Goal: Obtain resource: Download file/media

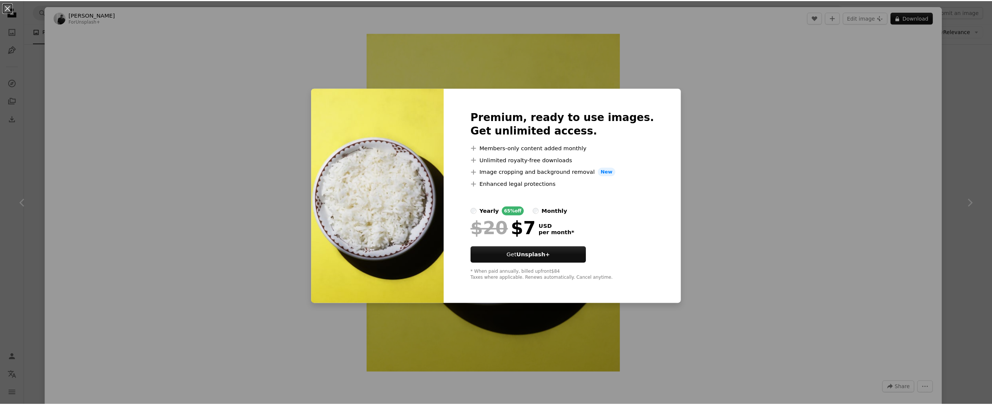
scroll to position [299, 0]
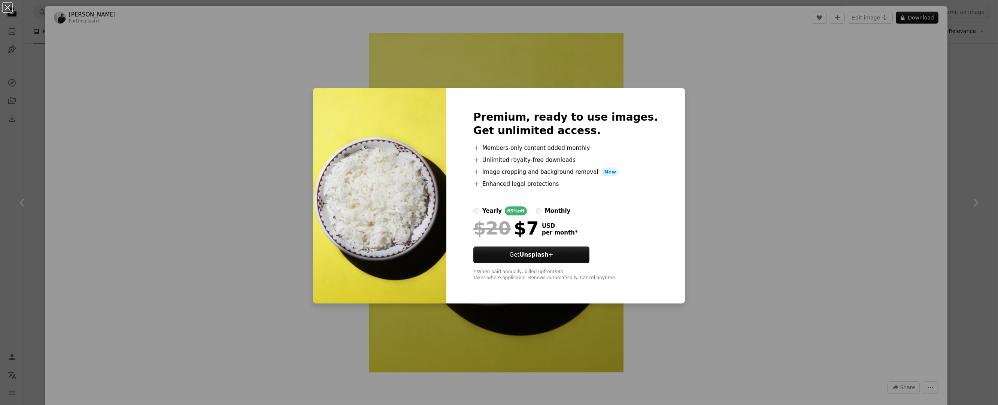
click at [18, 10] on div "An X shape Premium, ready to use images. Get unlimited access. A plus sign Memb…" at bounding box center [499, 202] width 998 height 405
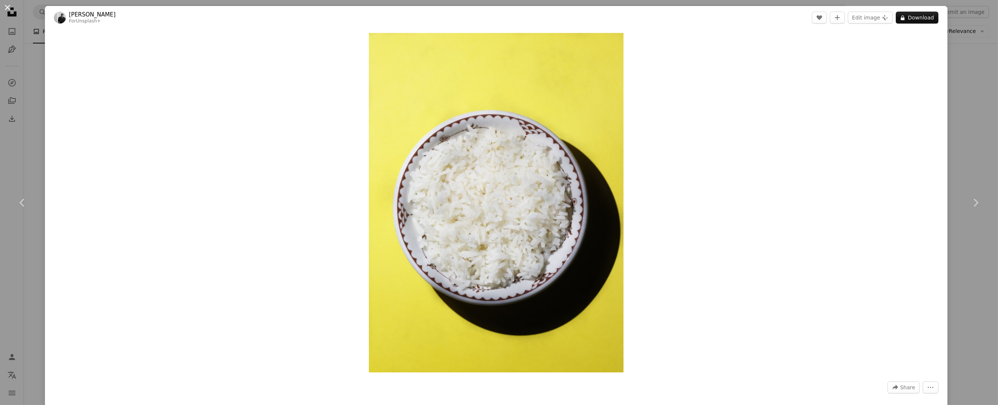
click at [10, 7] on button "An X shape" at bounding box center [7, 7] width 9 height 9
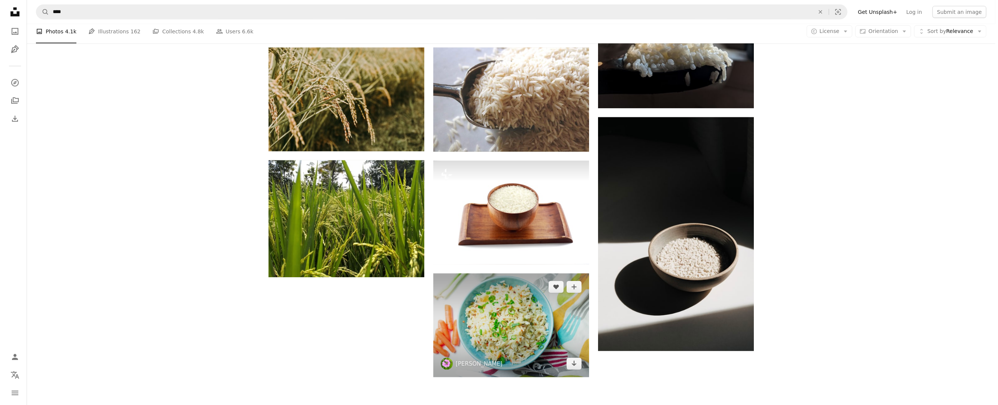
scroll to position [1048, 0]
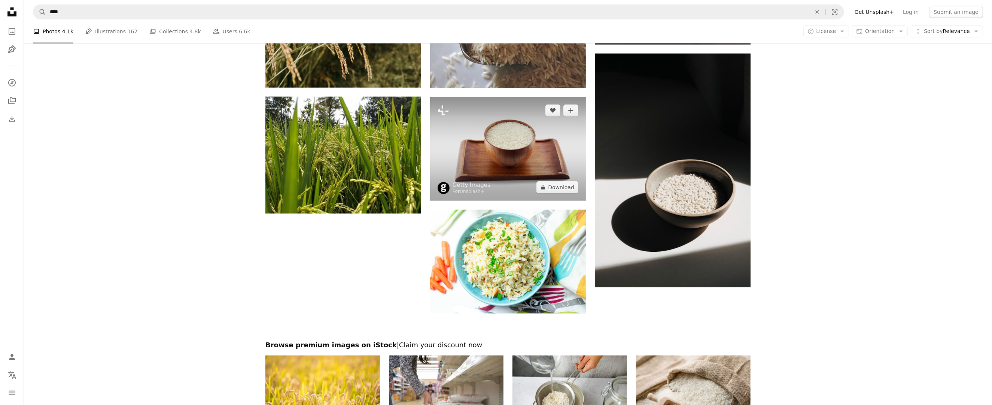
click at [530, 159] on img at bounding box center [508, 149] width 156 height 104
